Goal: Task Accomplishment & Management: Use online tool/utility

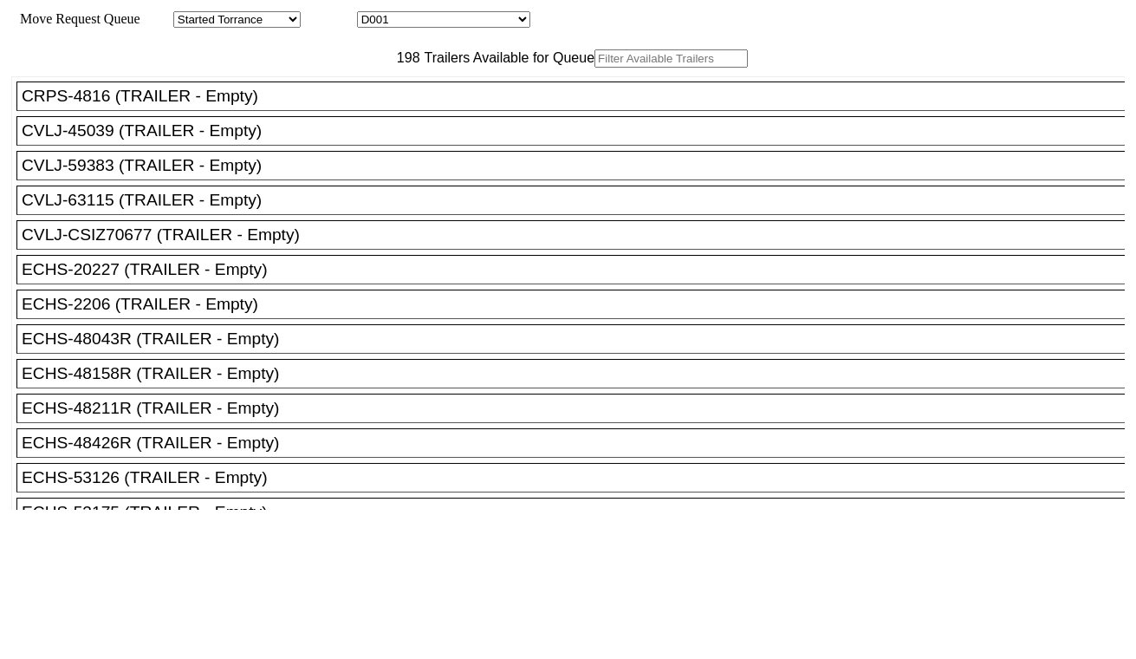
click at [484, 20] on select "D001 D002 D003 D004 D005 D006 D007 D008 D009 D010 D011 D012 D013 D014 D015 D016…" at bounding box center [443, 19] width 173 height 16
select select "3247"
click at [373, 14] on select "D001 D002 D003 D004 D005 D006 D007 D008 D009 D010 D011 D012 D013 D014 D015 D016…" at bounding box center [443, 19] width 173 height 16
click at [595, 68] on input "text" at bounding box center [671, 58] width 153 height 18
paste input "CMAU6273408"
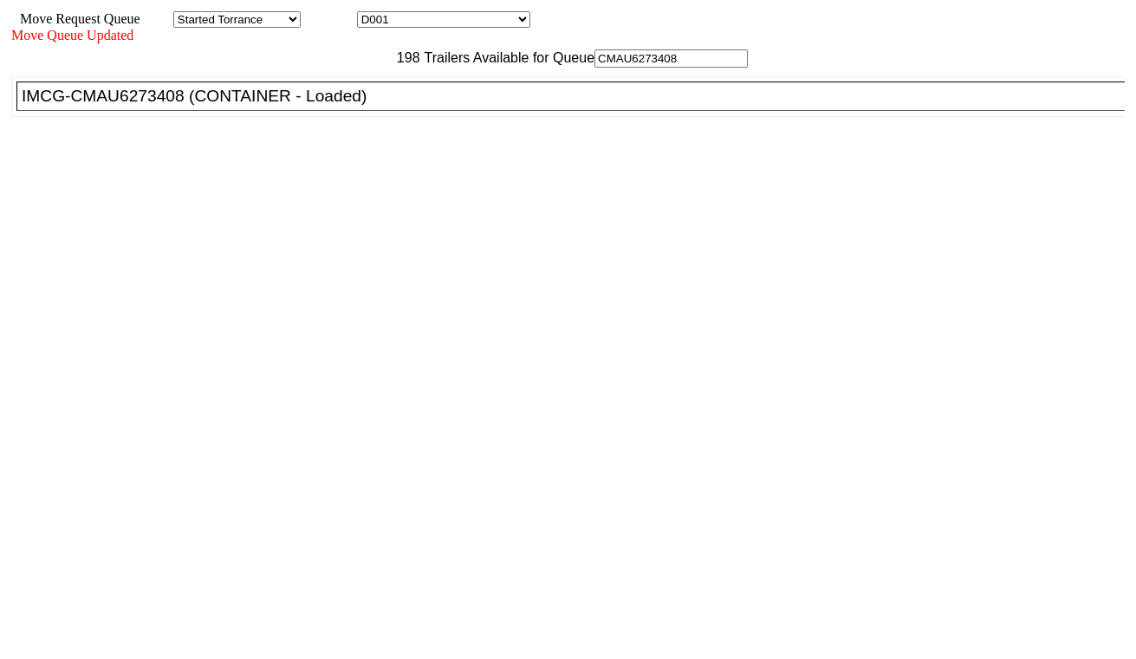
type input "CMAU6273408"
click at [334, 106] on div "IMCG-CMAU6273408 (CONTAINER - Loaded)" at bounding box center [579, 96] width 1114 height 19
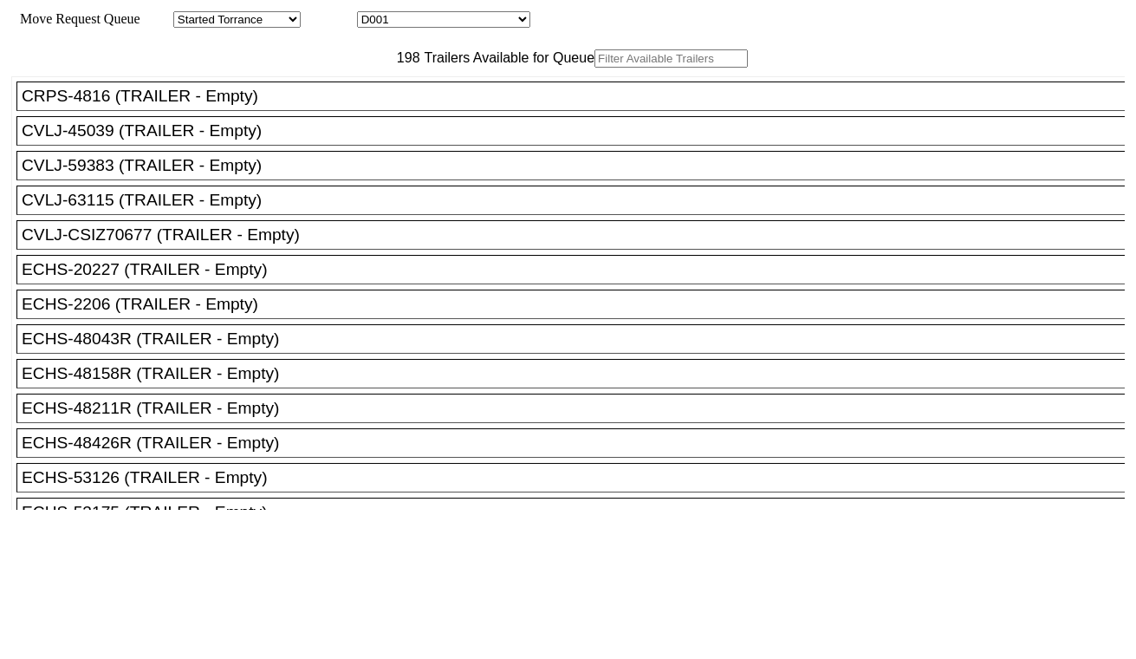
click at [438, 23] on select "D001 D002 D003 D004 D005 D006 D007 D008 D009 D010 D011 D012 D013 D014 D015 D016…" at bounding box center [443, 19] width 173 height 16
select select "3248"
click at [373, 14] on select "D001 D002 D003 D004 D005 D006 D007 D008 D009 D010 D011 D012 D013 D014 D015 D016…" at bounding box center [443, 19] width 173 height 16
click at [595, 68] on input "text" at bounding box center [671, 58] width 153 height 18
paste input "ECMU7687880"
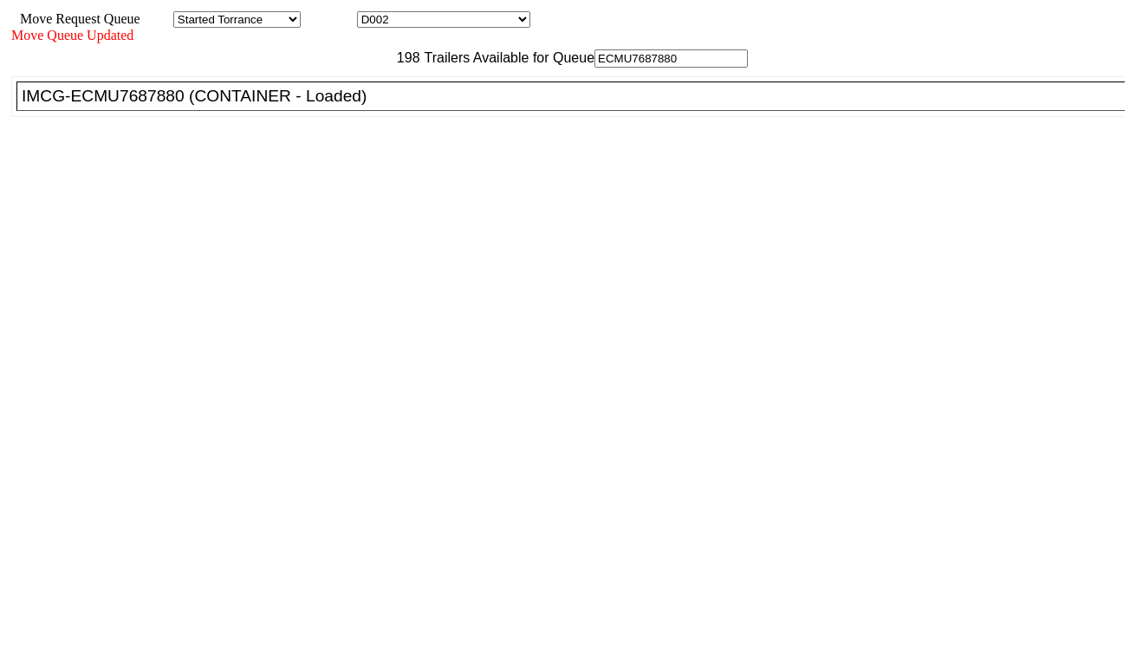
type input "ECMU7687880"
click at [352, 106] on div "IMCG-ECMU7687880 (CONTAINER - Loaded)" at bounding box center [579, 96] width 1114 height 19
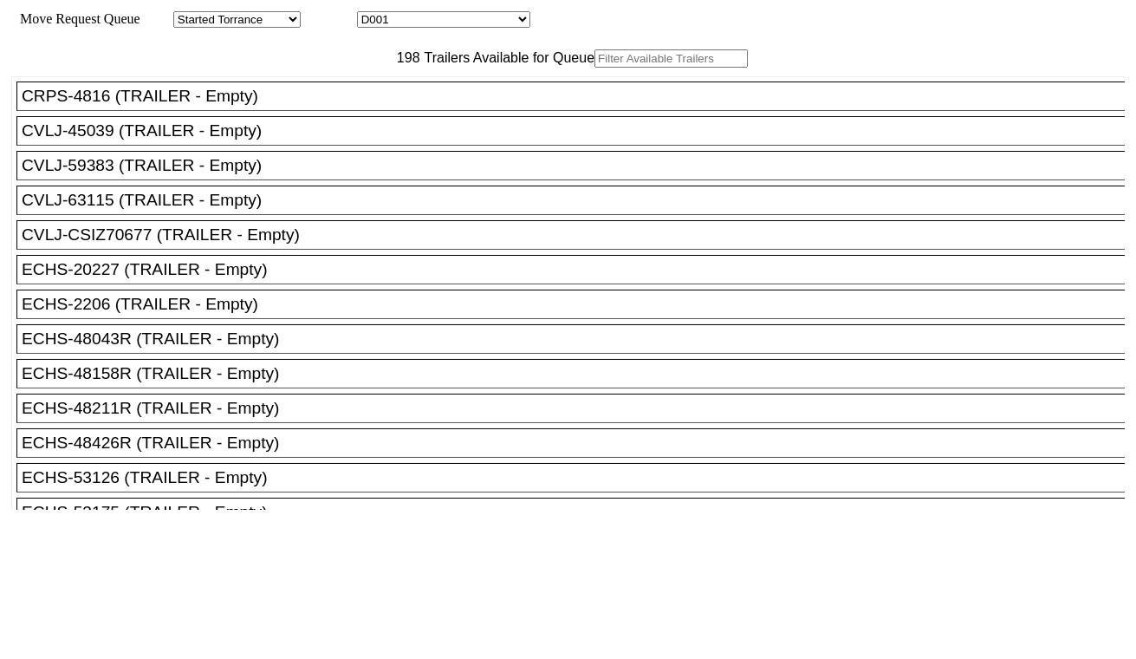
click at [446, 21] on select "D001 D002 D003 D004 D005 D006 D007 D008 D009 D010 D011 D012 D013 D014 D015 D016…" at bounding box center [443, 19] width 173 height 16
select select "3249"
click at [373, 14] on select "D001 D002 D003 D004 D005 D006 D007 D008 D009 D010 D011 D012 D013 D014 D015 D016…" at bounding box center [443, 19] width 173 height 16
click at [595, 68] on input "text" at bounding box center [671, 58] width 153 height 18
paste input "HAMU2215002"
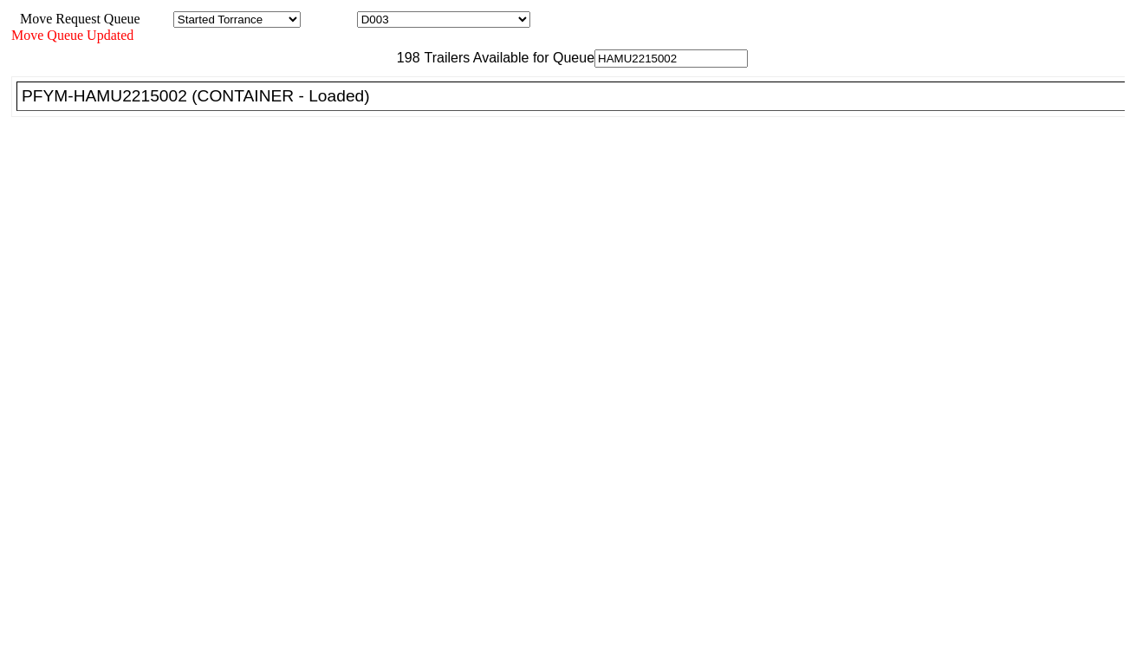
type input "HAMU2215002"
click at [348, 106] on div "PFYM-HAMU2215002 (CONTAINER - Loaded)" at bounding box center [579, 96] width 1114 height 19
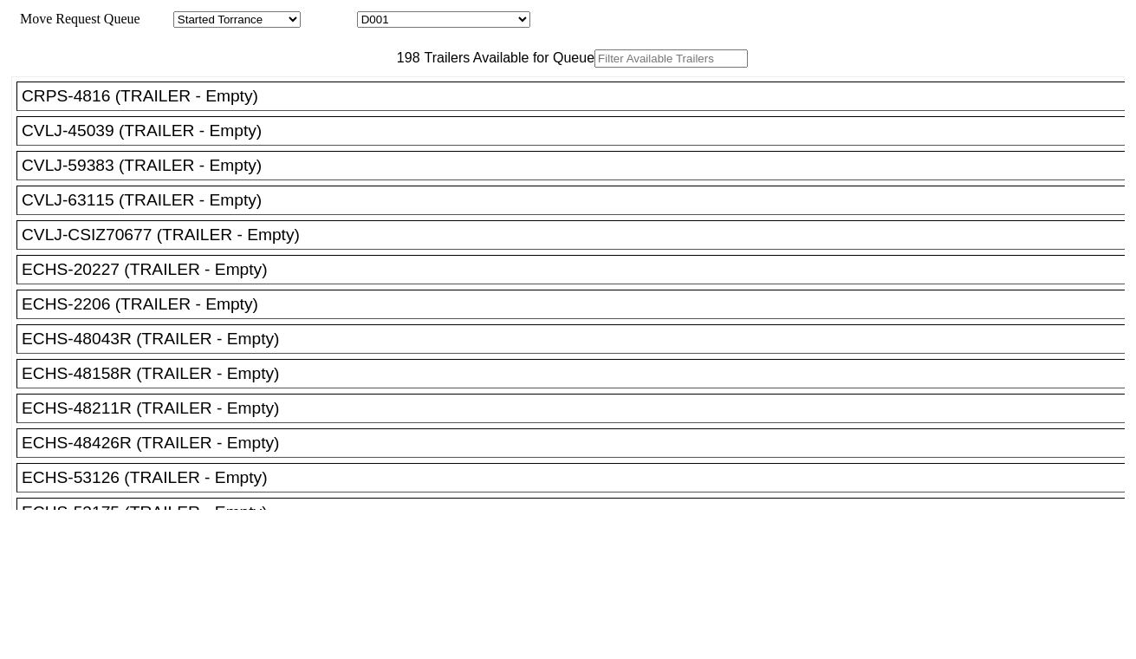
click at [595, 68] on input "text" at bounding box center [671, 58] width 153 height 18
paste input "UETU5729316"
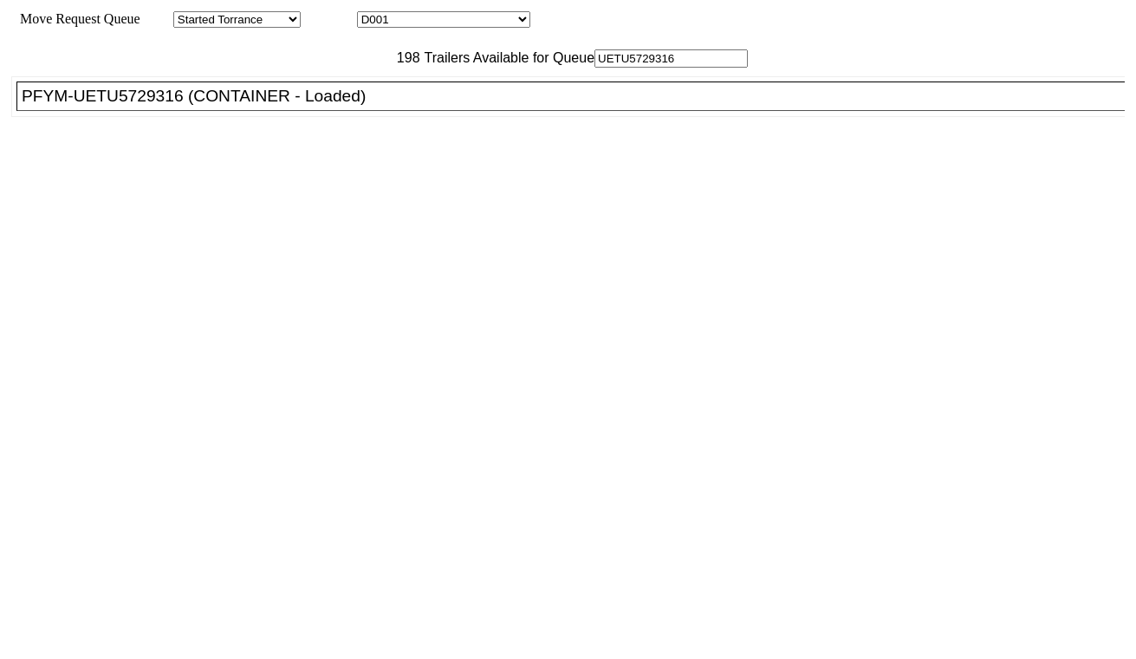
type input "UETU5729316"
click at [350, 106] on div "PFYM-UETU5729316 (CONTAINER - Loaded)" at bounding box center [579, 96] width 1114 height 19
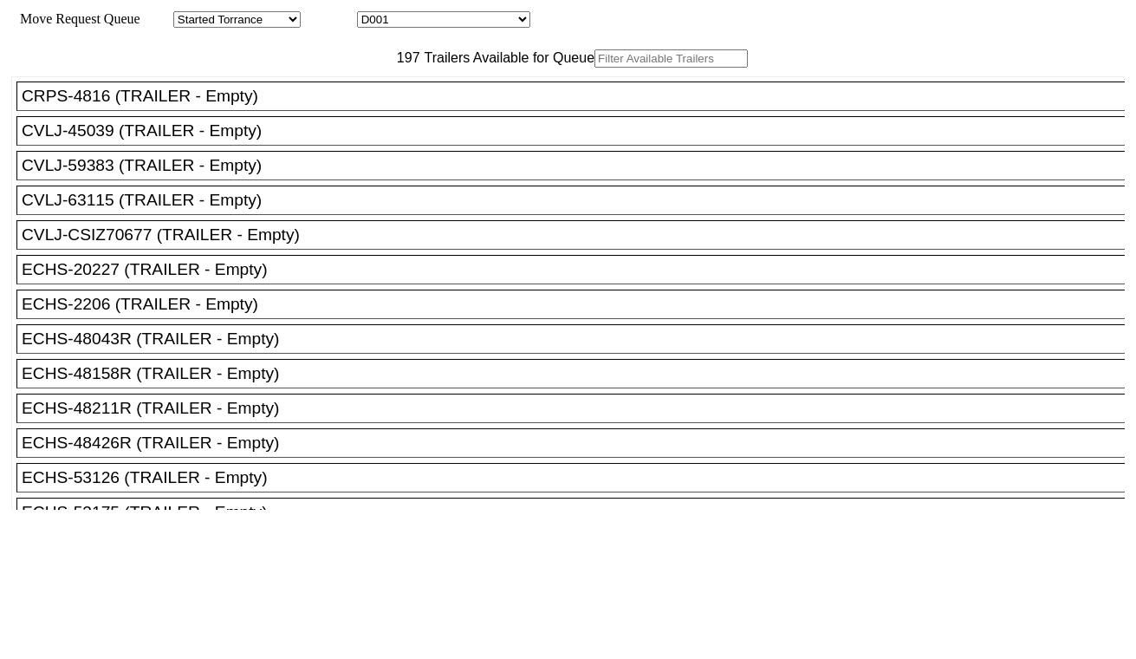
click at [451, 22] on select "D001 D002 D003 D004 D005 D006 D007 D008 D009 D010 D011 D012 D013 D014 D015 D016…" at bounding box center [443, 19] width 173 height 16
select select "3251"
click at [373, 14] on select "D001 D002 D003 D004 D005 D006 D007 D008 D009 D010 D011 D012 D013 D014 D015 D016…" at bounding box center [443, 19] width 173 height 16
click at [595, 68] on input "text" at bounding box center [671, 58] width 153 height 18
paste input "TIIU7038764"
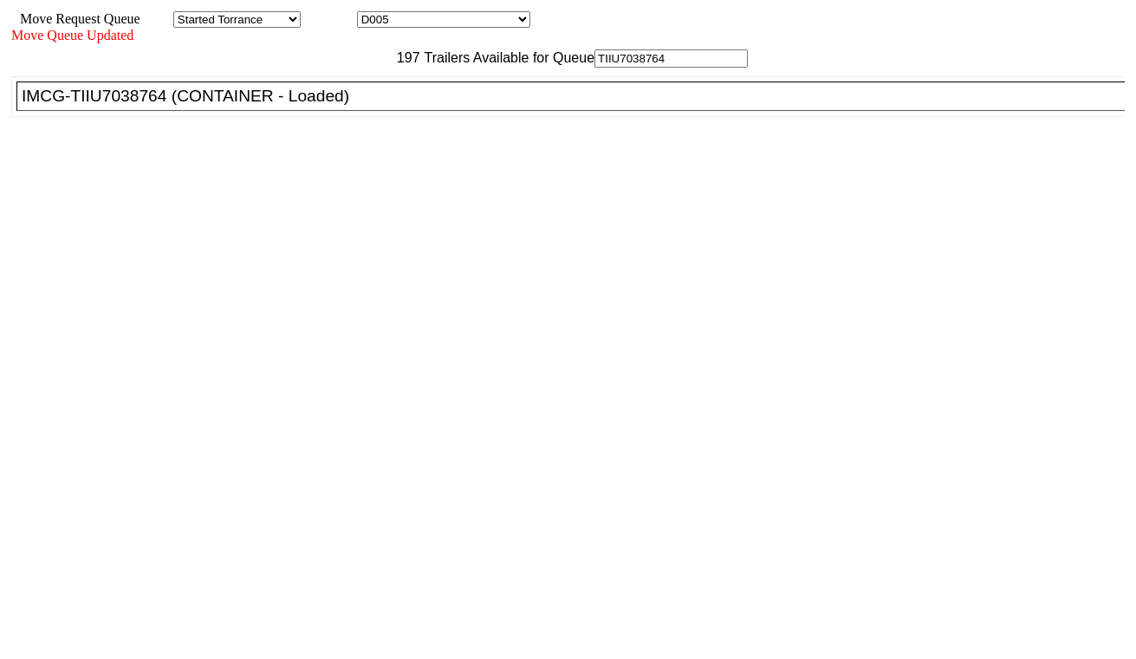
type input "TIIU7038764"
click at [359, 106] on div "IMCG-TIIU7038764 (CONTAINER - Loaded)" at bounding box center [579, 96] width 1114 height 19
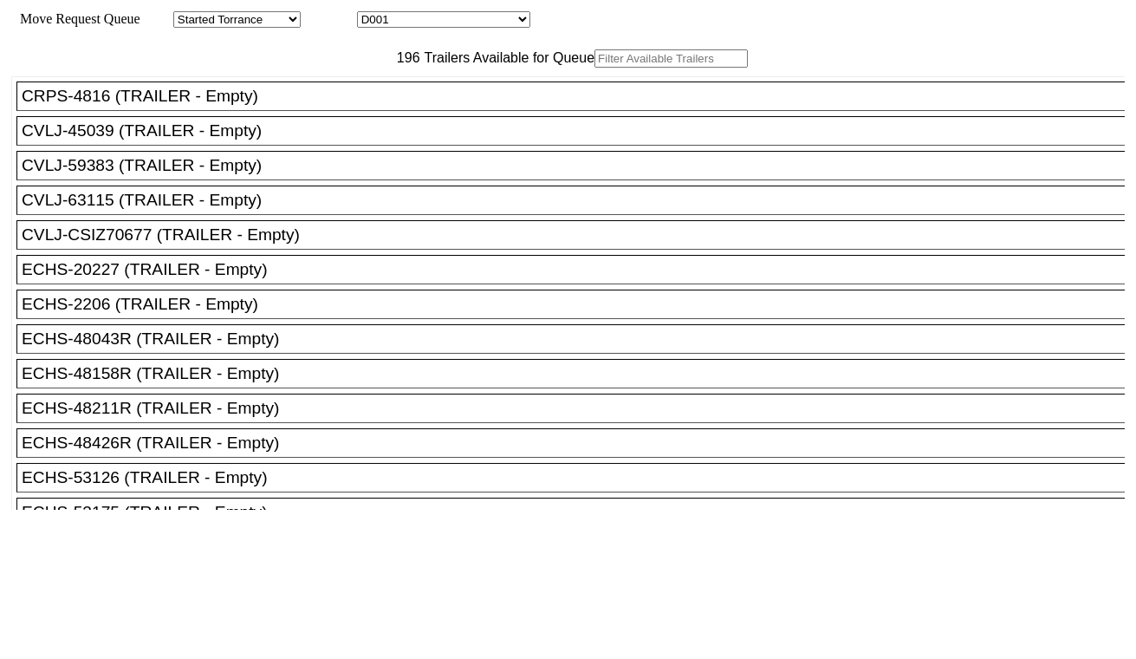
click at [437, 16] on select "D001 D002 D003 D004 D005 D006 D007 D008 D009 D010 D011 D012 D013 D014 D015 D016…" at bounding box center [443, 19] width 173 height 16
select select "3252"
click at [373, 14] on select "D001 D002 D003 D004 D005 D006 D007 D008 D009 D010 D011 D012 D013 D014 D015 D016…" at bounding box center [443, 19] width 173 height 16
click at [595, 68] on input "text" at bounding box center [671, 58] width 153 height 18
paste input "TIIU6521660"
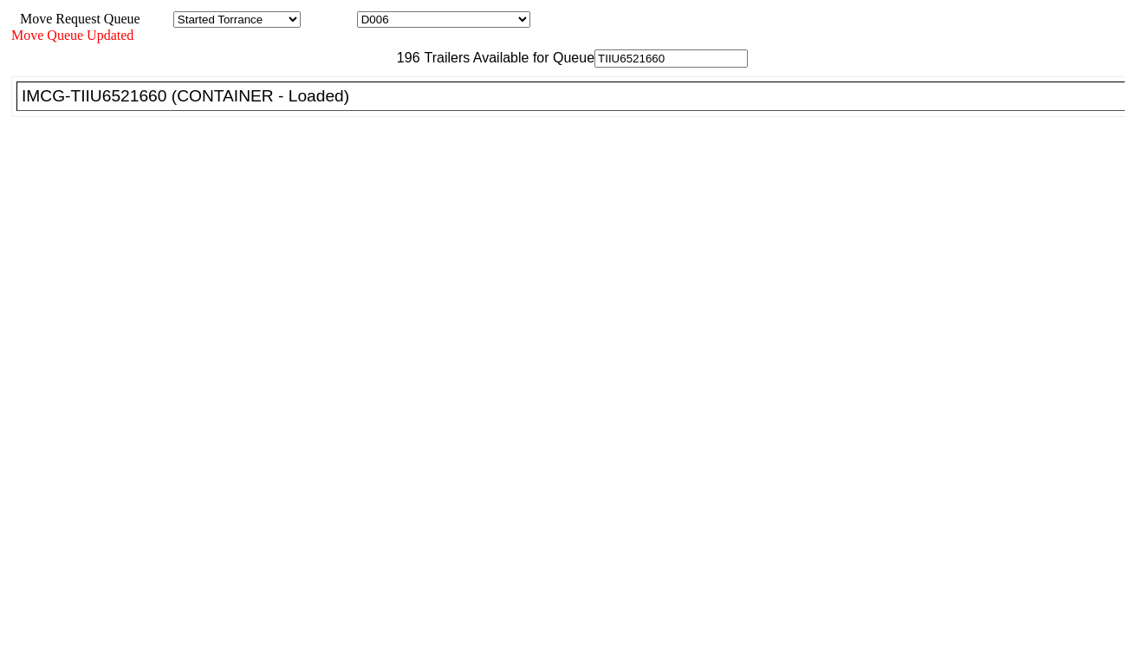
type input "TIIU6521660"
click at [332, 106] on div "IMCG-TIIU6521660 (CONTAINER - Loaded)" at bounding box center [579, 96] width 1114 height 19
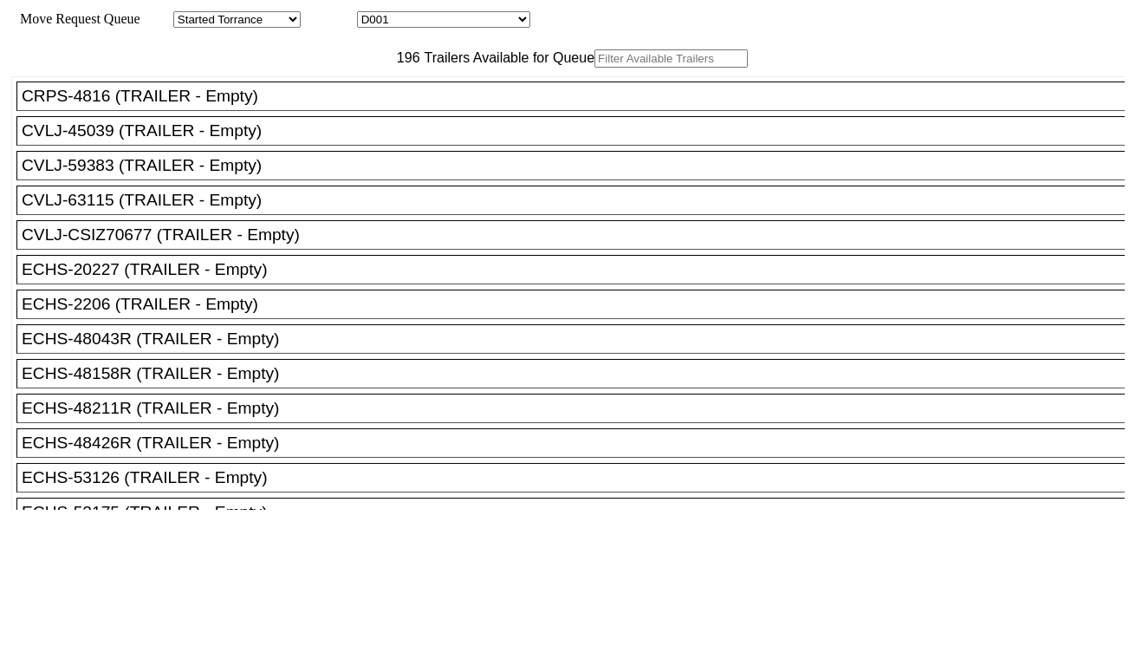
click at [431, 24] on select "D001 D002 D003 D004 D005 D006 D007 D008 D009 D010 D011 D012 D013 D014 D015 D016…" at bounding box center [443, 19] width 173 height 16
select select "3253"
click at [373, 14] on select "D001 D002 D003 D004 D005 D006 D007 D008 D009 D010 D011 D012 D013 D014 D015 D016…" at bounding box center [443, 19] width 173 height 16
click at [595, 68] on input "text" at bounding box center [671, 58] width 153 height 18
paste input "SEGU6901495"
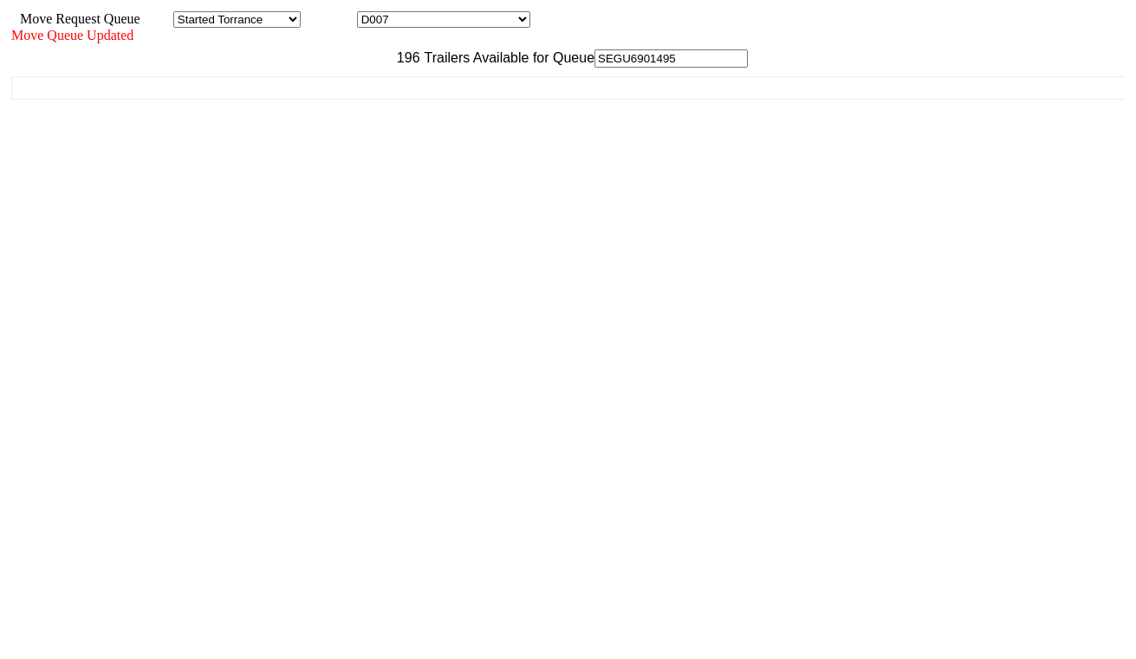
type input "SEGU6901495"
click at [374, 144] on div "CRPS-4816 (TRAILER - Empty) CVLJ-45039 (TRAILER - Empty) CVLJ-59383 (TRAILER - …" at bounding box center [568, 289] width 1114 height 442
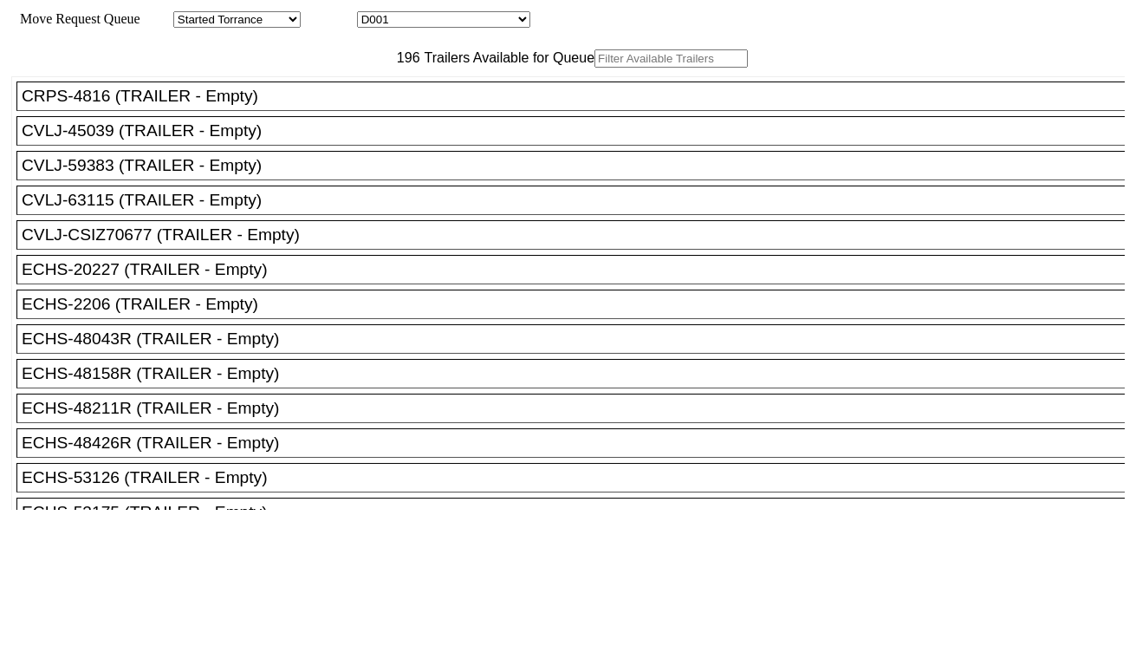
click at [595, 68] on input "text" at bounding box center [671, 58] width 153 height 18
paste input "CAAU8370783"
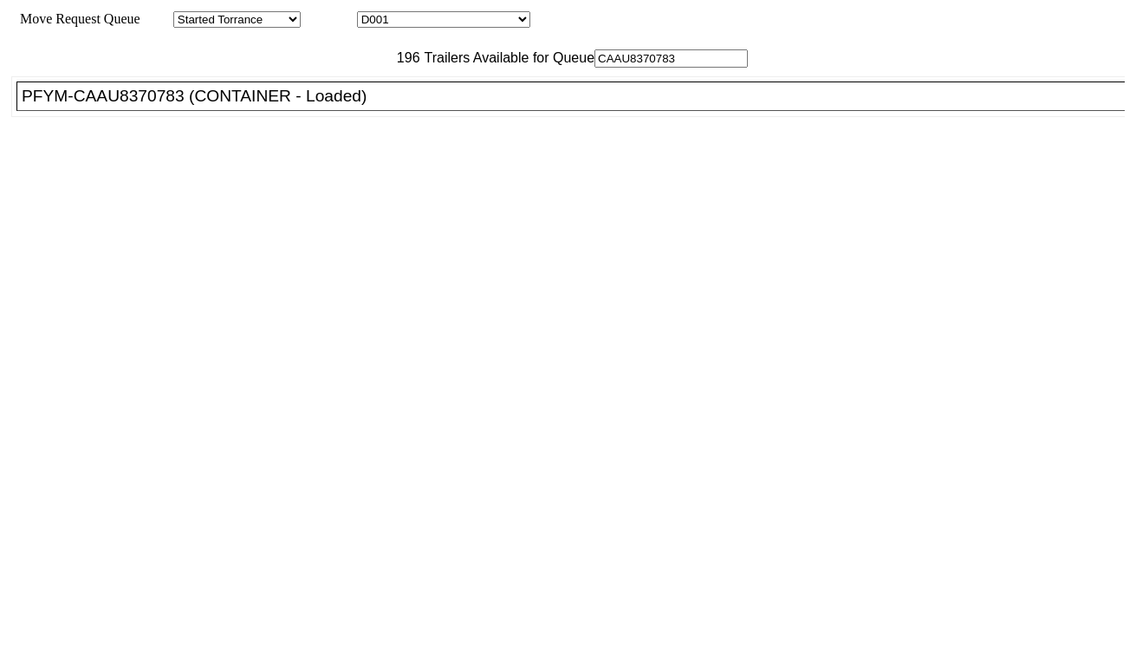
type input "CAAU8370783"
click at [333, 106] on div "PFYM-CAAU8370783 (CONTAINER - Loaded)" at bounding box center [579, 96] width 1114 height 19
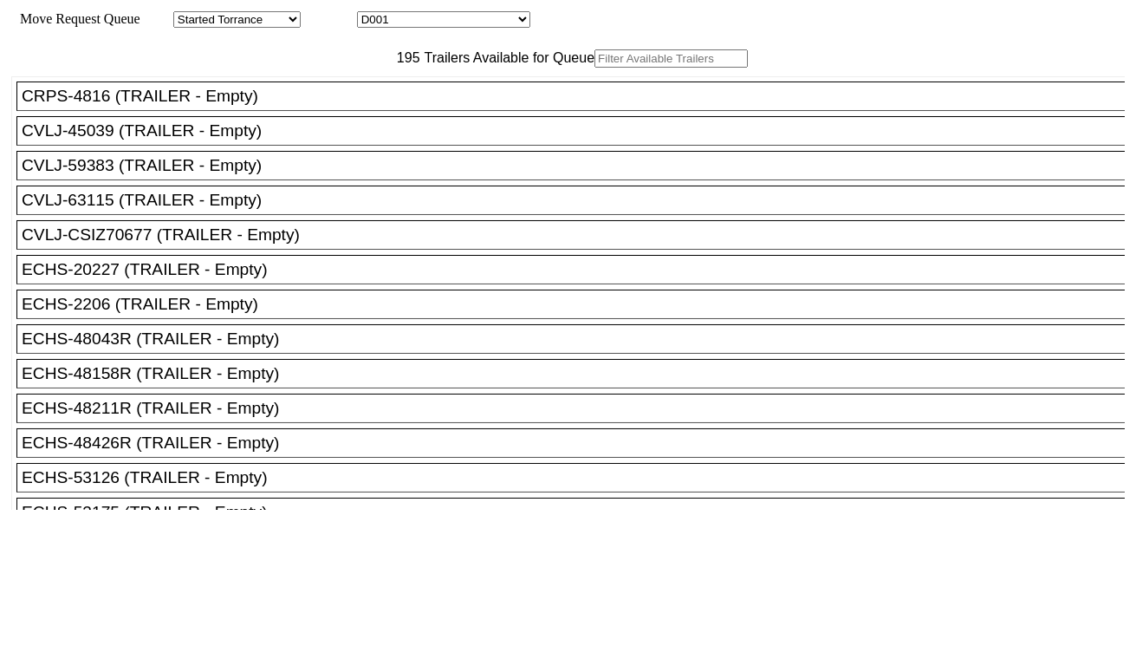
click at [469, 27] on select "D001 D002 D003 D004 D005 D006 D007 D008 D009 D010 D011 D012 D013 D014 D015 D016…" at bounding box center [443, 19] width 173 height 16
select select "3255"
click at [373, 14] on select "D001 D002 D003 D004 D005 D006 D007 D008 D009 D010 D011 D012 D013 D014 D015 D016…" at bounding box center [443, 19] width 173 height 16
click at [595, 68] on input "text" at bounding box center [671, 58] width 153 height 18
paste input "ONEU0384068"
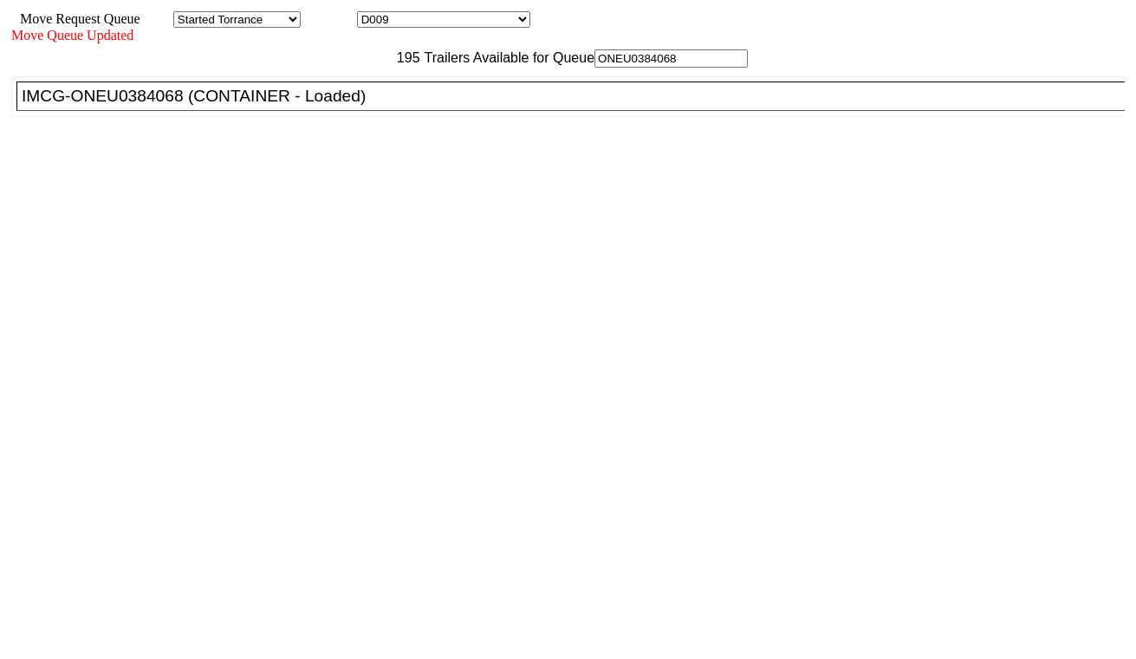
type input "ONEU0384068"
click at [345, 106] on div "IMCG-ONEU0384068 (CONTAINER - Loaded)" at bounding box center [579, 96] width 1114 height 19
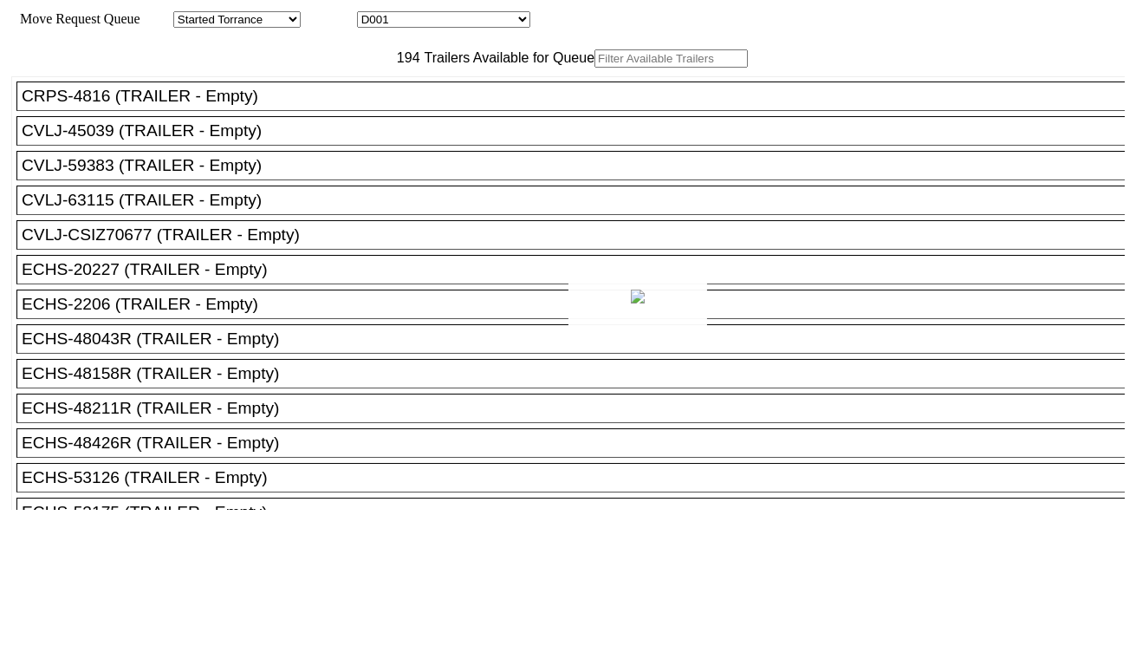
click at [421, 19] on div at bounding box center [568, 329] width 1136 height 659
click at [425, 27] on select "D001 D002 D003 D004 D005 D006 D007 D008 D009 D010 D011 D012 D013 D014 D015 D016…" at bounding box center [443, 19] width 173 height 16
select select "3256"
click at [373, 14] on select "D001 D002 D003 D004 D005 D006 D007 D008 D009 D010 D011 D012 D013 D014 D015 D016…" at bounding box center [443, 19] width 173 height 16
drag, startPoint x: 362, startPoint y: 109, endPoint x: 361, endPoint y: 92, distance: 17.4
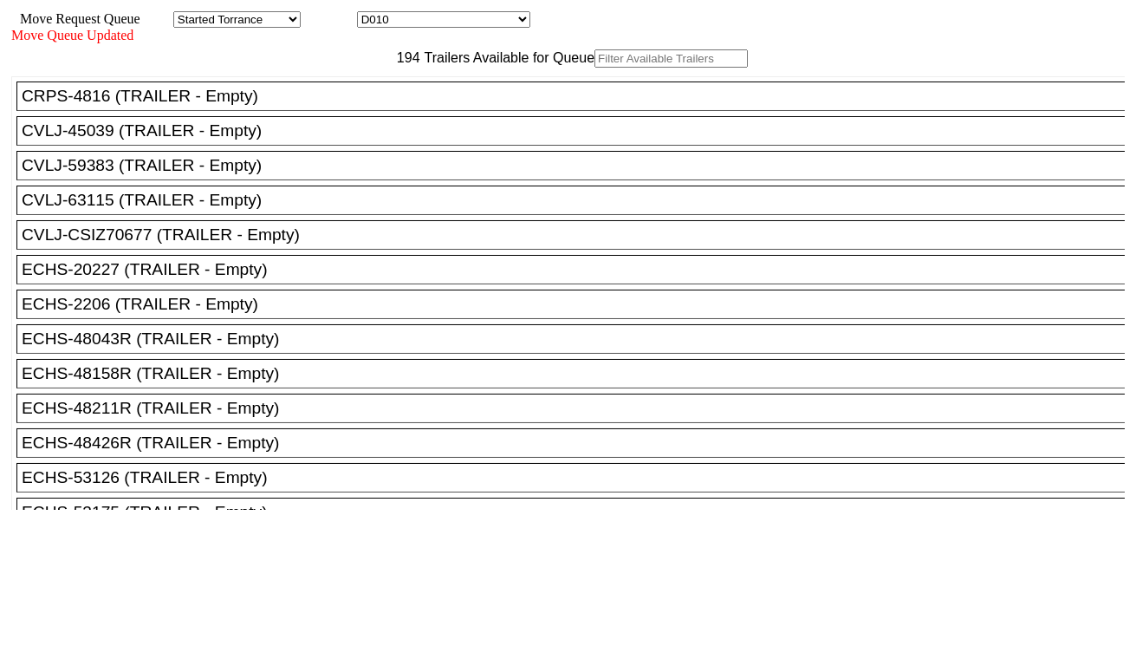
click at [595, 68] on input "text" at bounding box center [671, 58] width 153 height 18
paste input "TGHU6081080"
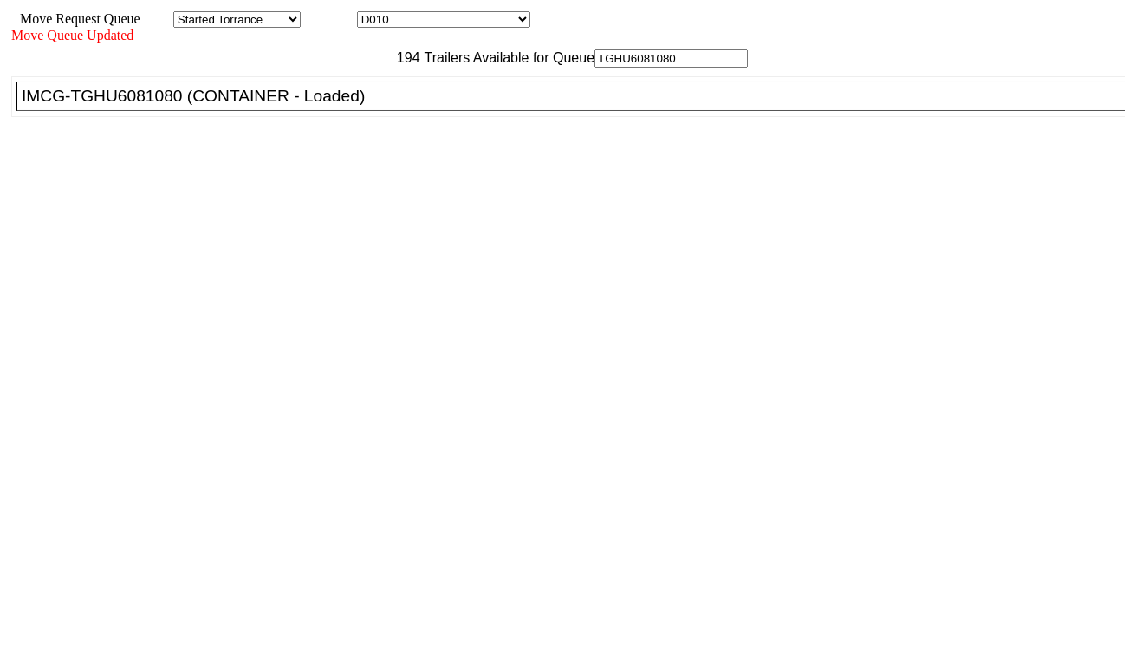
type input "TGHU6081080"
click at [359, 106] on div "IMCG-TGHU6081080 (CONTAINER - Loaded)" at bounding box center [579, 96] width 1114 height 19
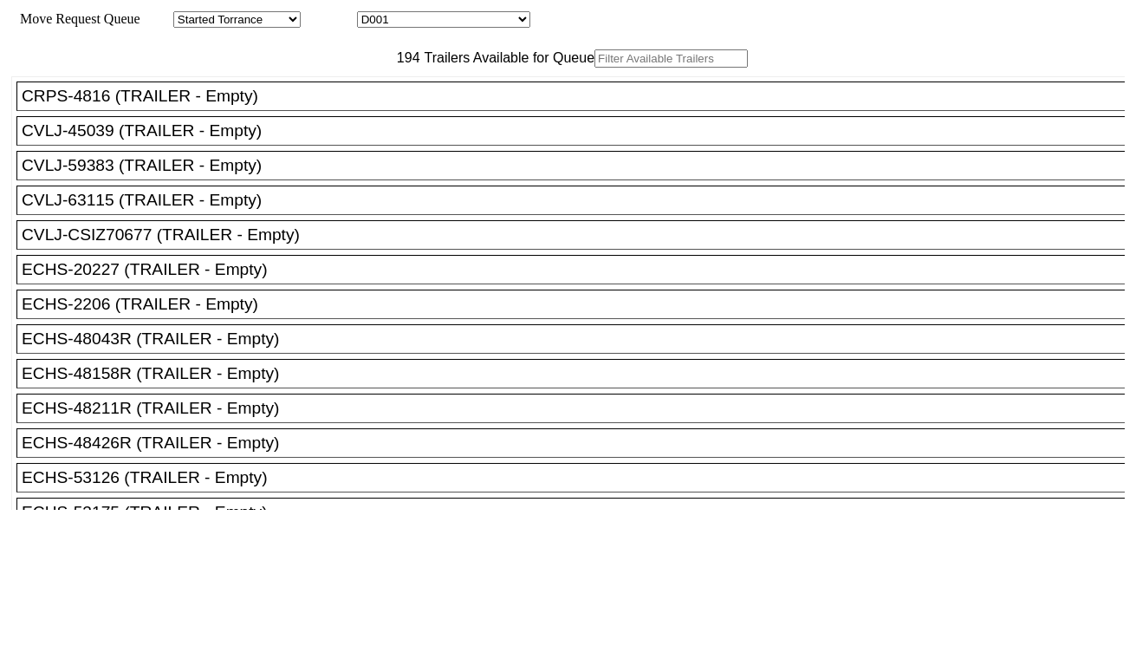
click at [469, 22] on select "D001 D002 D003 D004 D005 D006 D007 D008 D009 D010 D011 D012 D013 D014 D015 D016…" at bounding box center [443, 19] width 173 height 16
select select "3257"
click at [373, 14] on select "D001 D002 D003 D004 D005 D006 D007 D008 D009 D010 D011 D012 D013 D014 D015 D016…" at bounding box center [443, 19] width 173 height 16
click at [595, 68] on input "text" at bounding box center [671, 58] width 153 height 18
paste input "MEDU7930383"
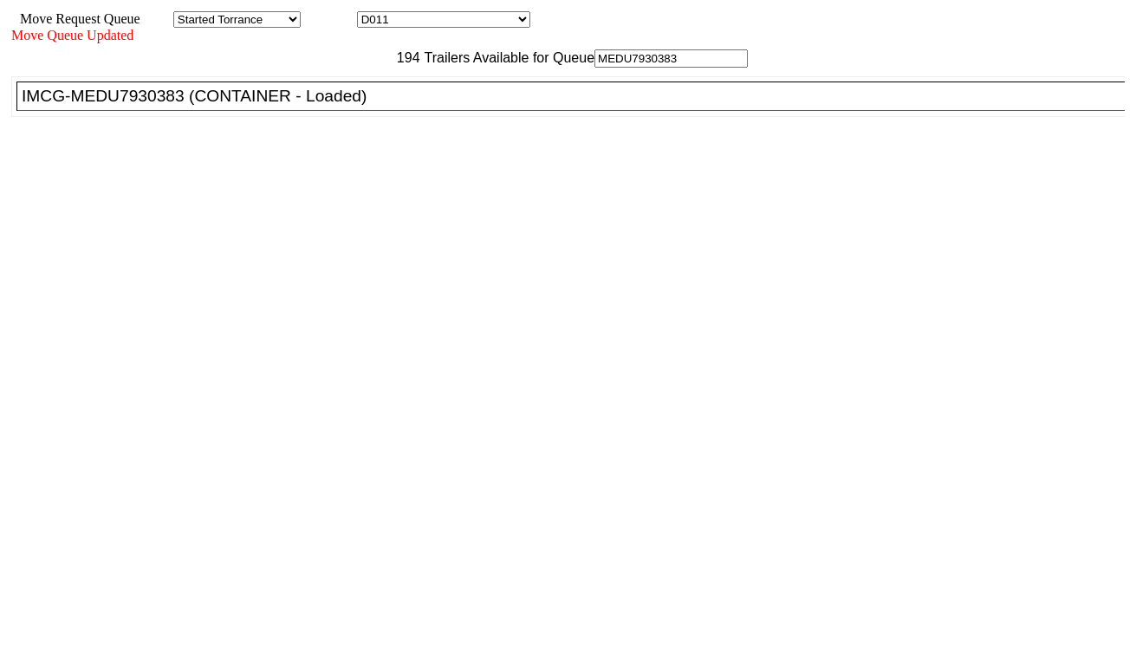
type input "MEDU7930383"
click at [355, 106] on div "IMCG-MEDU7930383 (CONTAINER - Loaded)" at bounding box center [579, 96] width 1114 height 19
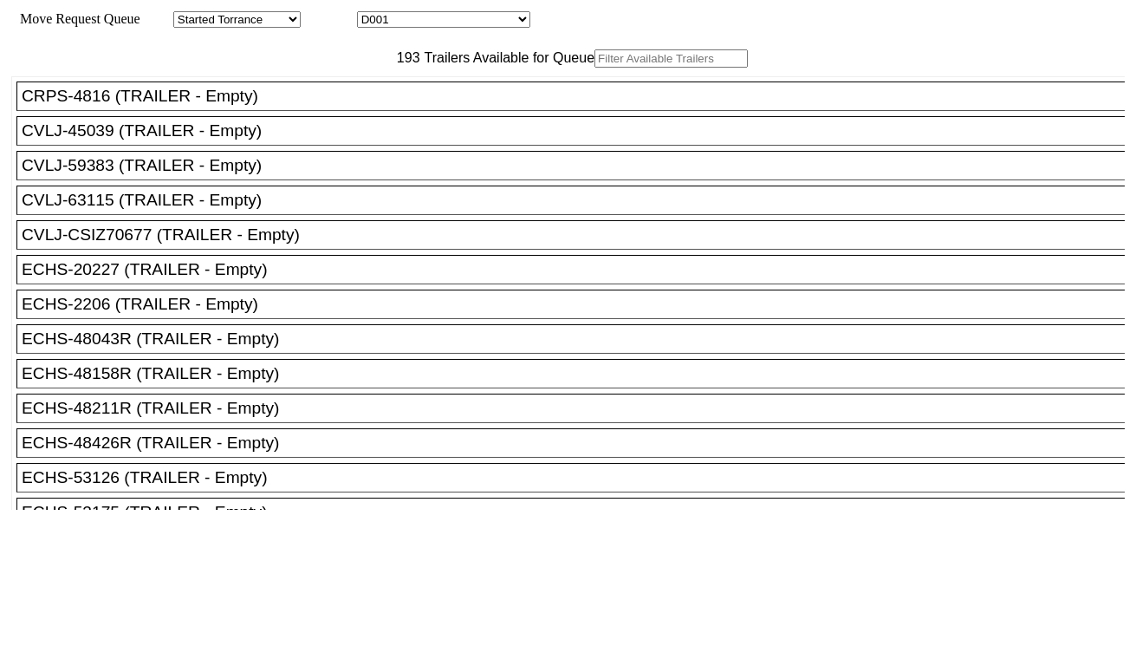
click at [422, 18] on select "D001 D002 D003 D004 D005 D006 D007 D008 D009 D010 D011 D012 D013 D014 D015 D016…" at bounding box center [443, 19] width 173 height 16
select select "3258"
click at [373, 14] on select "D001 D002 D003 D004 D005 D006 D007 D008 D009 D010 D011 D012 D013 D014 D015 D016…" at bounding box center [443, 19] width 173 height 16
click at [595, 68] on input "text" at bounding box center [671, 58] width 153 height 18
paste input "FANU3230960"
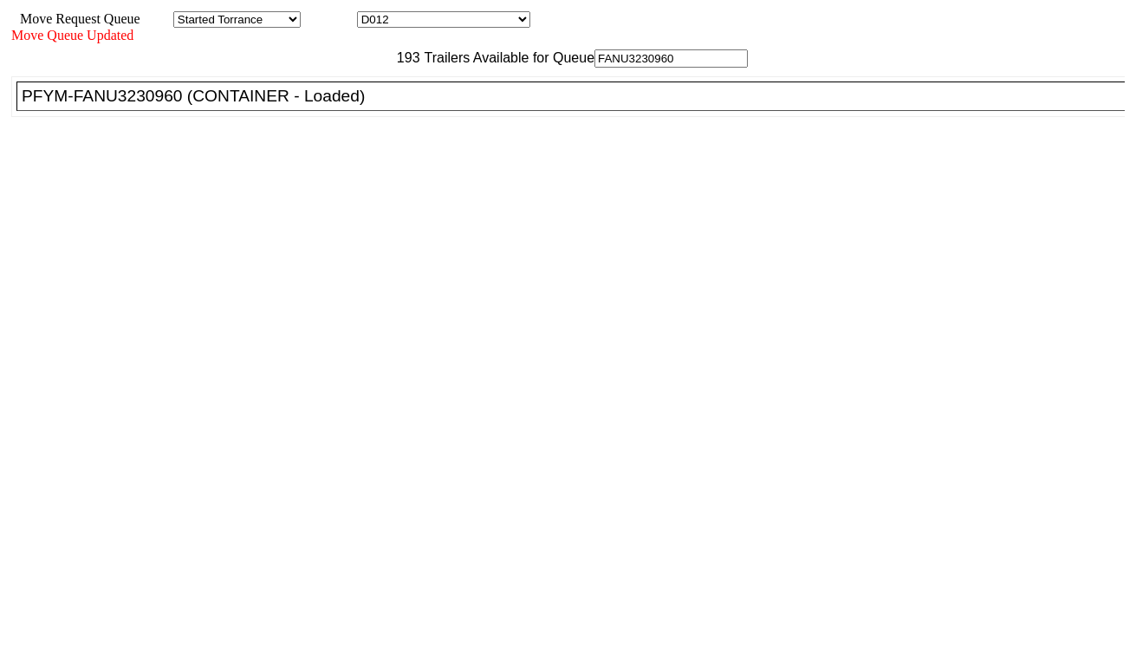
type input "FANU3230960"
click at [348, 106] on div "PFYM-FANU3230960 (CONTAINER - Loaded)" at bounding box center [579, 96] width 1114 height 19
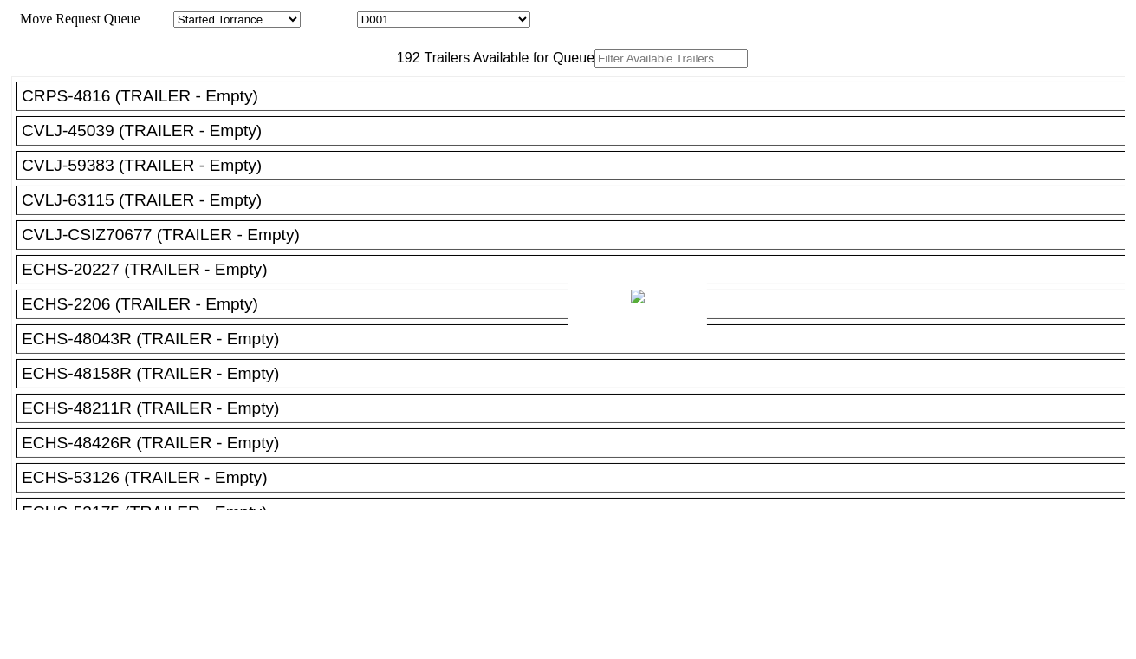
click at [435, 23] on div at bounding box center [568, 329] width 1136 height 659
click at [435, 23] on select "D001 D002 D003 D004 D005 D006 D007 D008 D009 D010 D011 D012 D013 D014 D015 D016…" at bounding box center [443, 19] width 173 height 16
select select "3259"
click at [373, 14] on select "D001 D002 D003 D004 D005 D006 D007 D008 D009 D010 D011 D012 D013 D014 D015 D016…" at bounding box center [443, 19] width 173 height 16
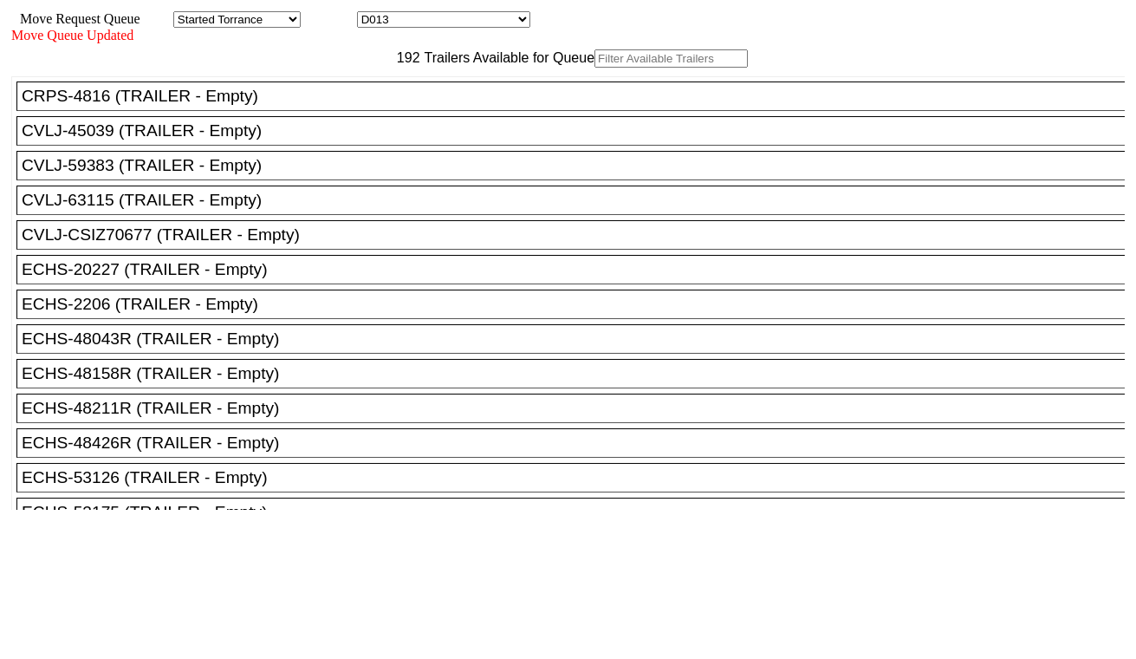
click at [595, 68] on input "text" at bounding box center [671, 58] width 153 height 18
paste input "CAAU6068429"
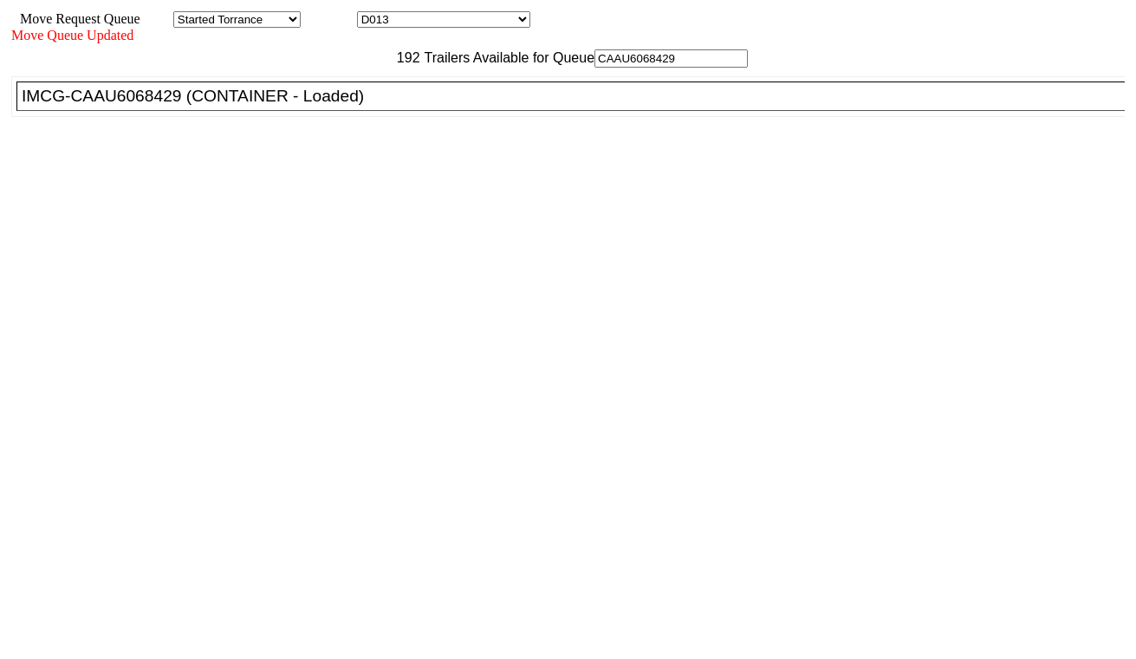
type input "CAAU6068429"
click at [358, 106] on div "IMCG-CAAU6068429 (CONTAINER - Loaded)" at bounding box center [579, 96] width 1114 height 19
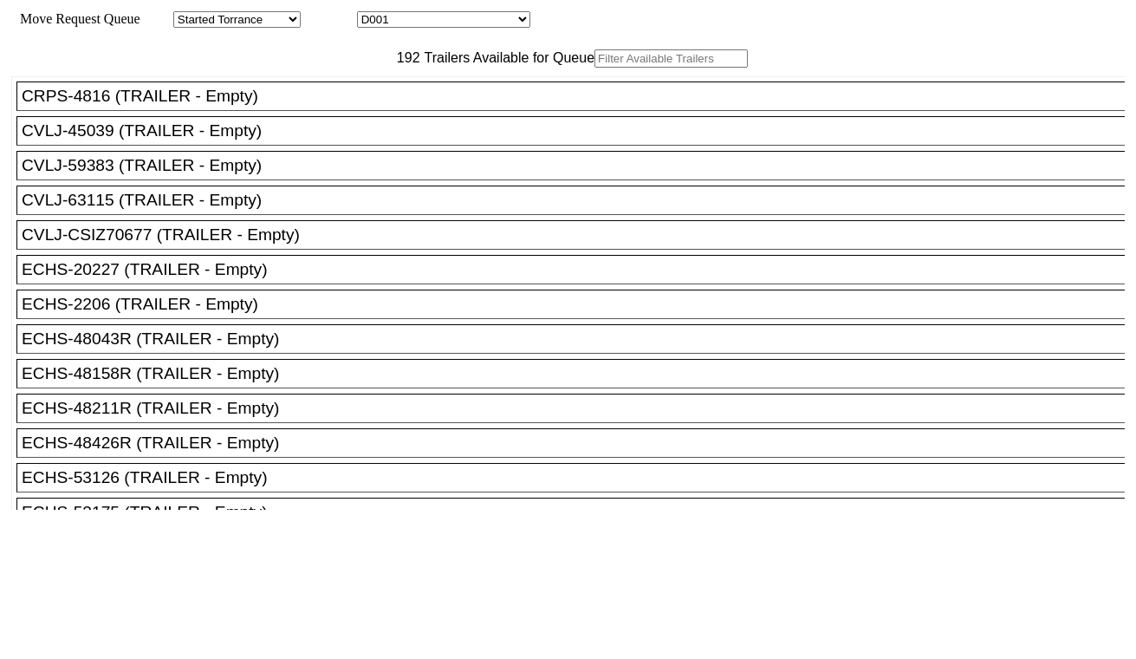
click at [417, 28] on select "D001 D002 D003 D004 D005 D006 D007 D008 D009 D010 D011 D012 D013 D014 D015 D016…" at bounding box center [443, 19] width 173 height 16
select select "3260"
click at [373, 14] on select "D001 D002 D003 D004 D005 D006 D007 D008 D009 D010 D011 D012 D013 D014 D015 D016…" at bounding box center [443, 19] width 173 height 16
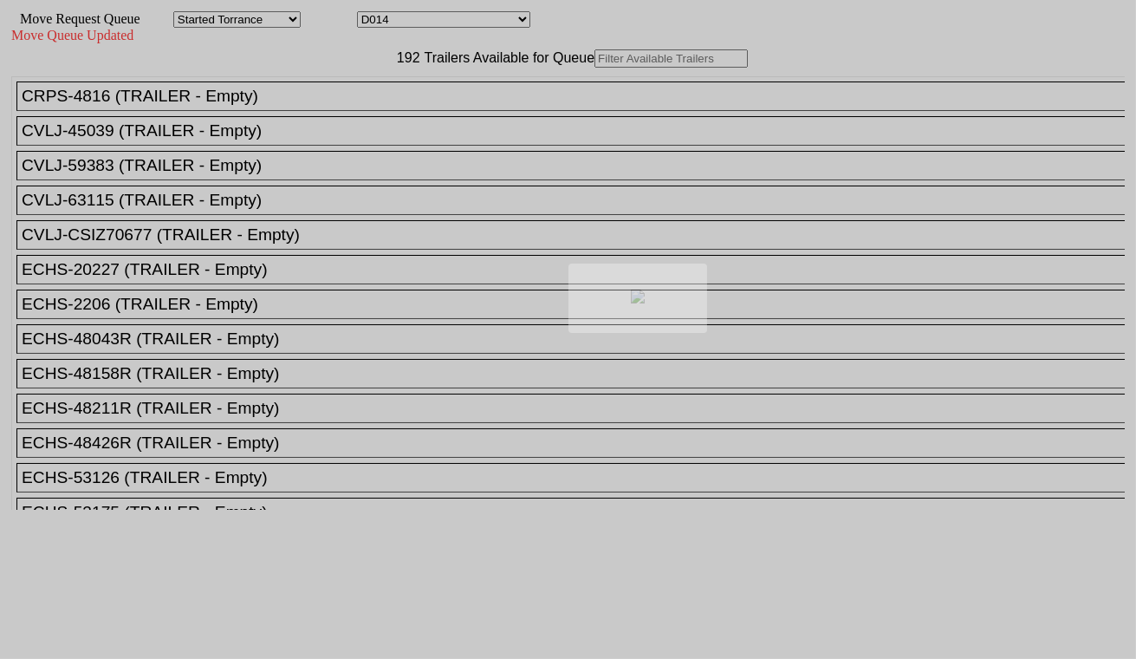
click at [595, 68] on input "text" at bounding box center [671, 58] width 153 height 18
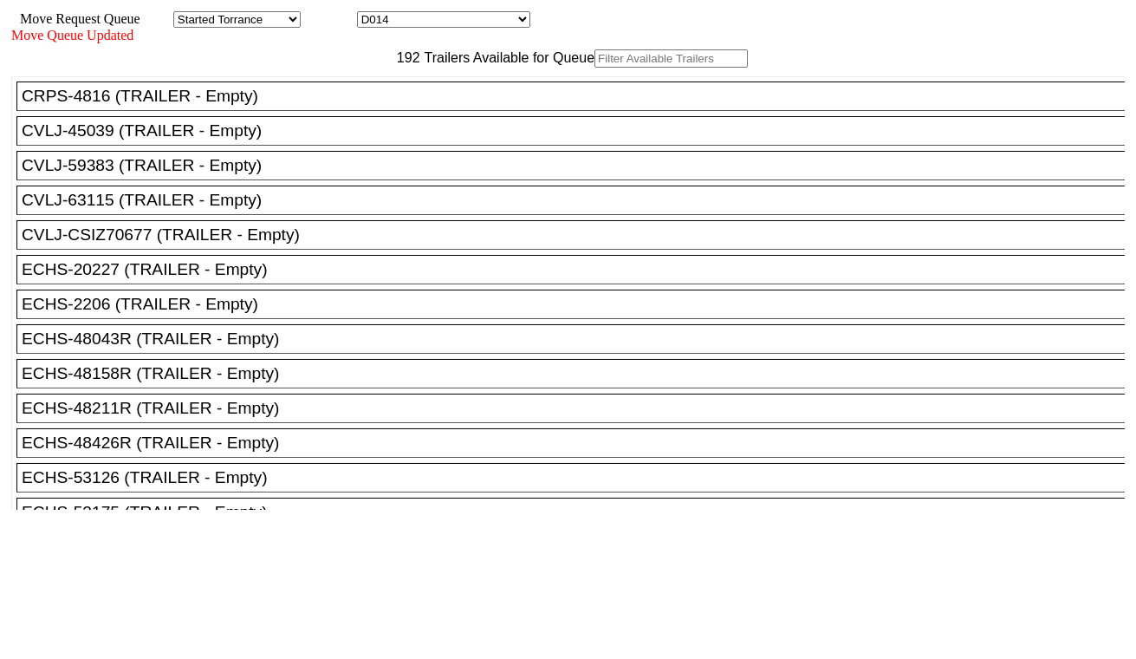
paste input "TXGU5379066"
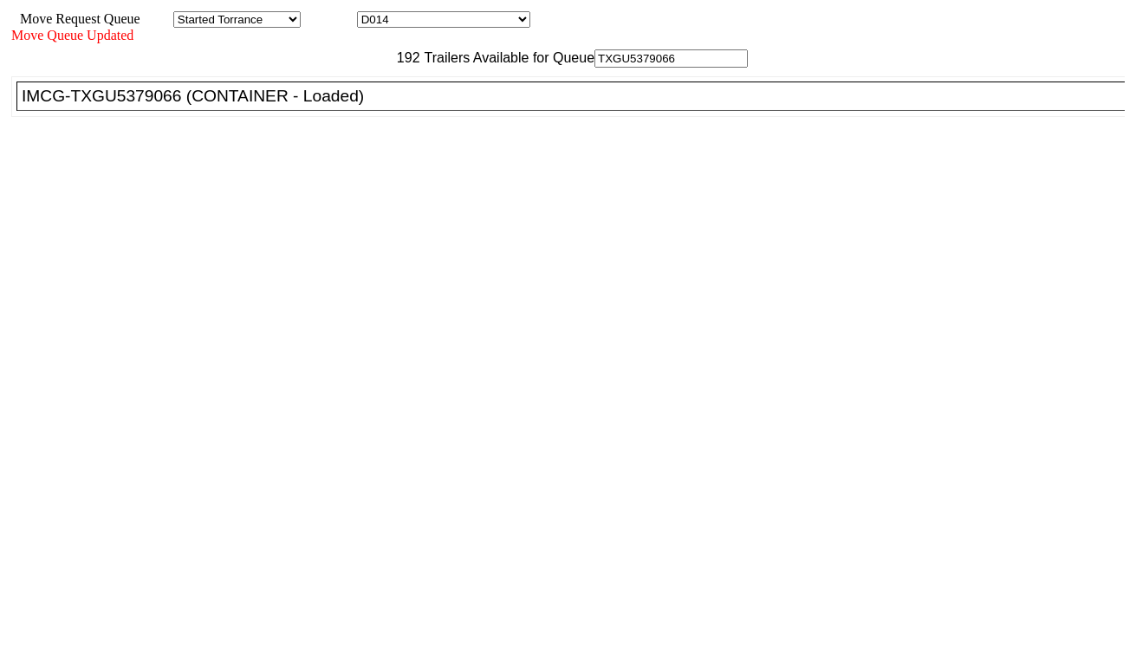
type input "TXGU5379066"
click at [352, 106] on div "IMCG-TXGU5379066 (CONTAINER - Loaded)" at bounding box center [579, 96] width 1114 height 19
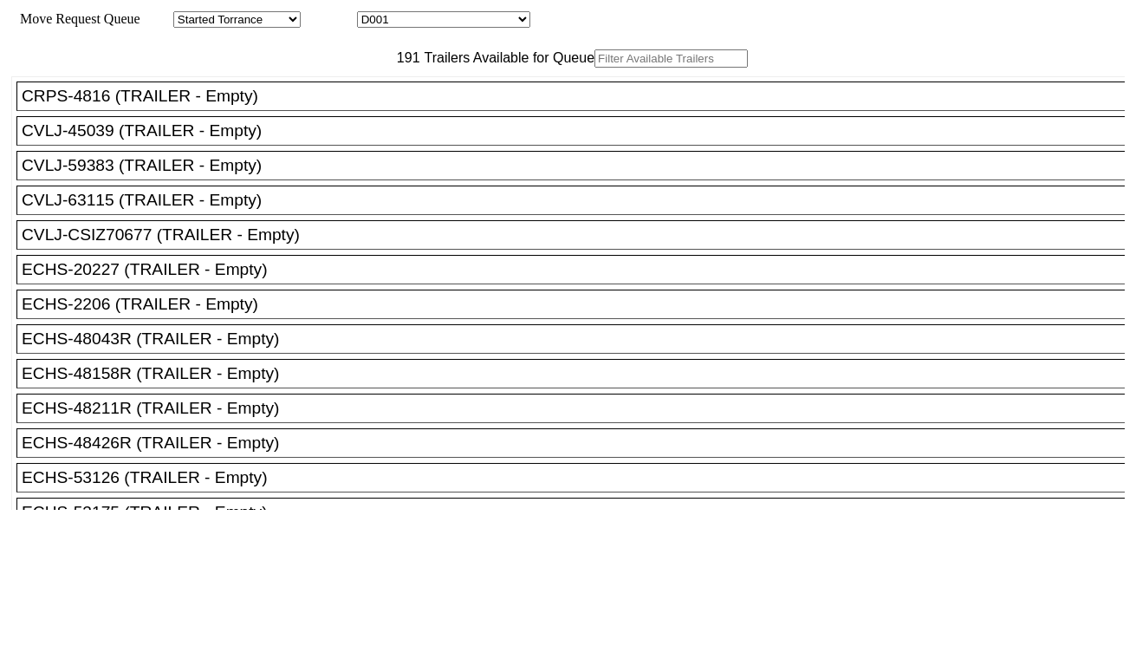
click at [457, 23] on select "D001 D002 D003 D004 D005 D006 D007 D008 D009 D010 D011 D012 D013 D014 D015 D016…" at bounding box center [443, 19] width 173 height 16
select select "3261"
click at [373, 14] on select "D001 D002 D003 D004 D005 D006 D007 D008 D009 D010 D011 D012 D013 D014 D015 D016…" at bounding box center [443, 19] width 173 height 16
click at [595, 68] on input "text" at bounding box center [671, 58] width 153 height 18
paste input "CMAU7583265"
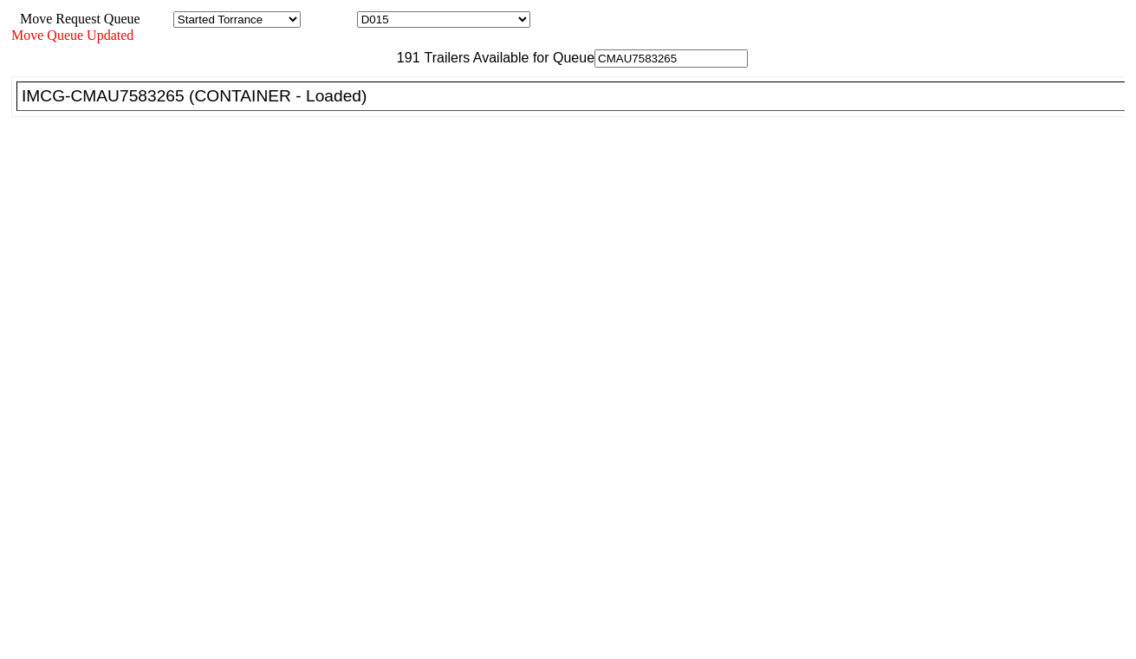
type input "CMAU7583265"
click at [349, 106] on div "IMCG-CMAU7583265 (CONTAINER - Loaded)" at bounding box center [579, 96] width 1114 height 19
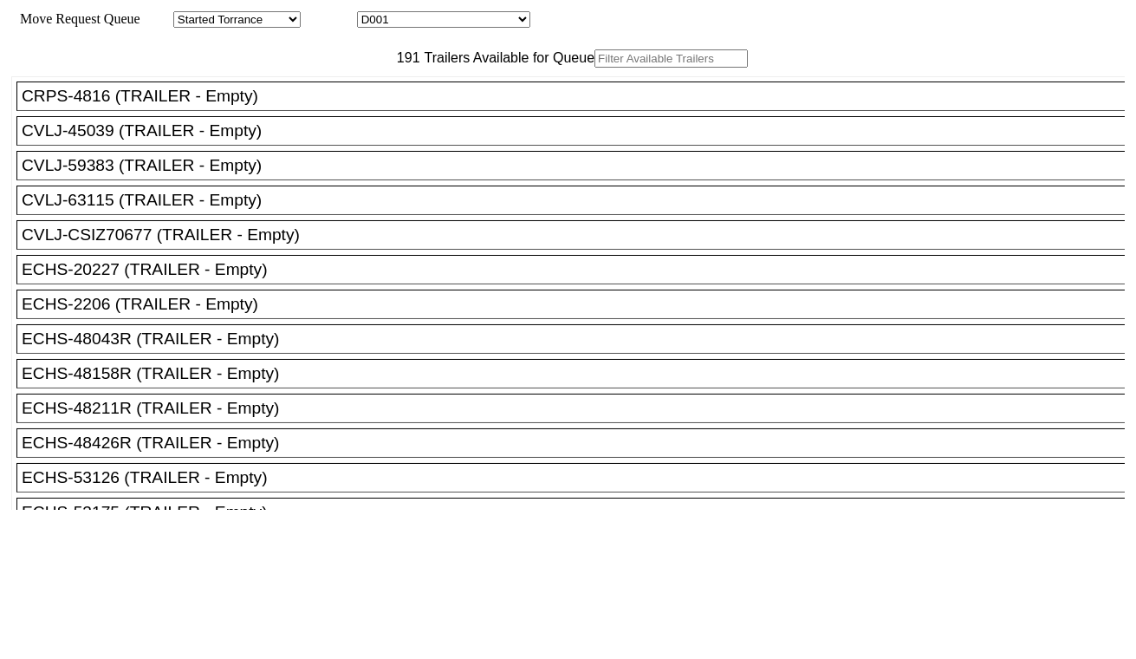
click at [465, 24] on select "D001 D002 D003 D004 D005 D006 D007 D008 D009 D010 D011 D012 D013 D014 D015 D016…" at bounding box center [443, 19] width 173 height 16
select select "3262"
click at [373, 14] on select "D001 D002 D003 D004 D005 D006 D007 D008 D009 D010 D011 D012 D013 D014 D015 D016…" at bounding box center [443, 19] width 173 height 16
click at [595, 68] on input "text" at bounding box center [671, 58] width 153 height 18
paste input "CMAU3597830"
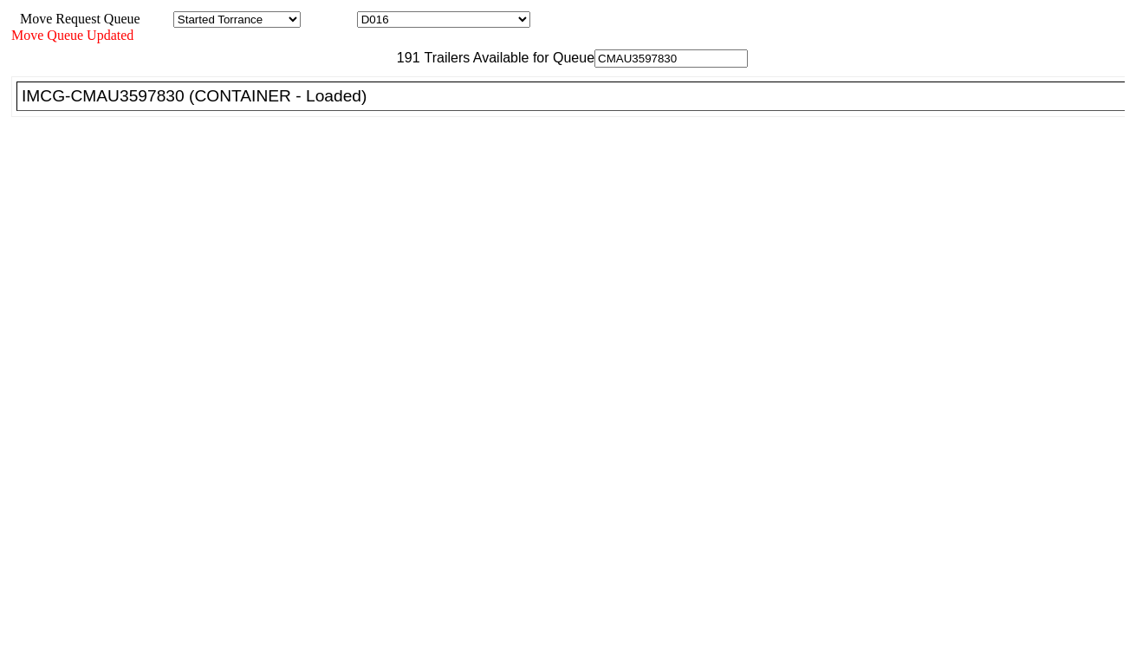
type input "CMAU3597830"
click at [324, 106] on div "IMCG-CMAU3597830 (CONTAINER - Loaded)" at bounding box center [579, 96] width 1114 height 19
